Goal: Task Accomplishment & Management: Use online tool/utility

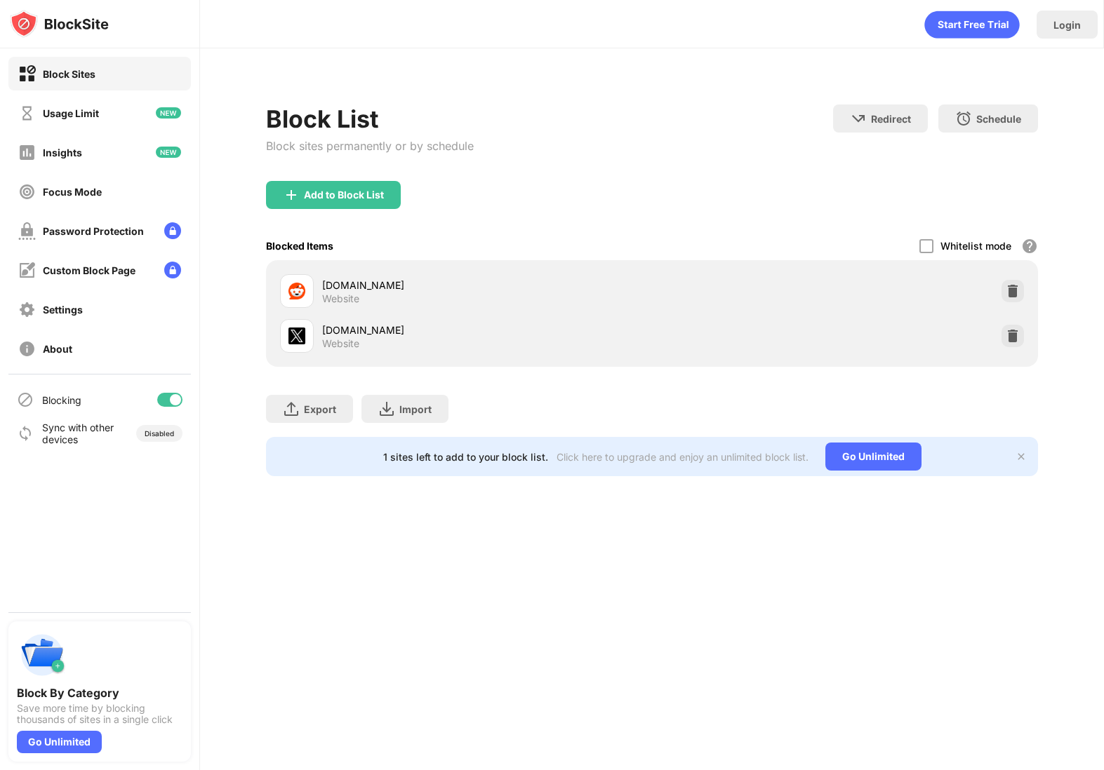
click at [1005, 187] on div "Add to Block List" at bounding box center [651, 206] width 771 height 51
